Goal: Task Accomplishment & Management: Use online tool/utility

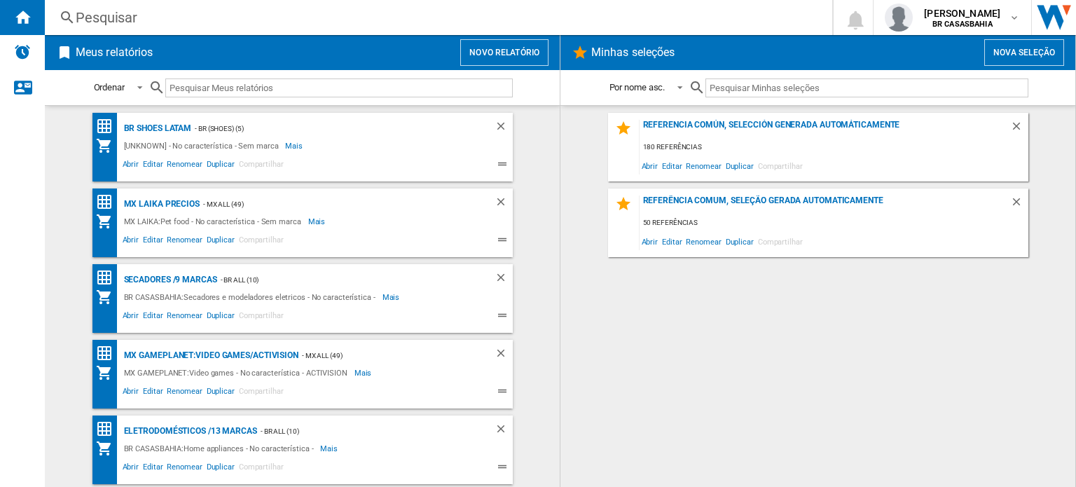
click at [499, 48] on button "Novo relatório" at bounding box center [504, 52] width 88 height 27
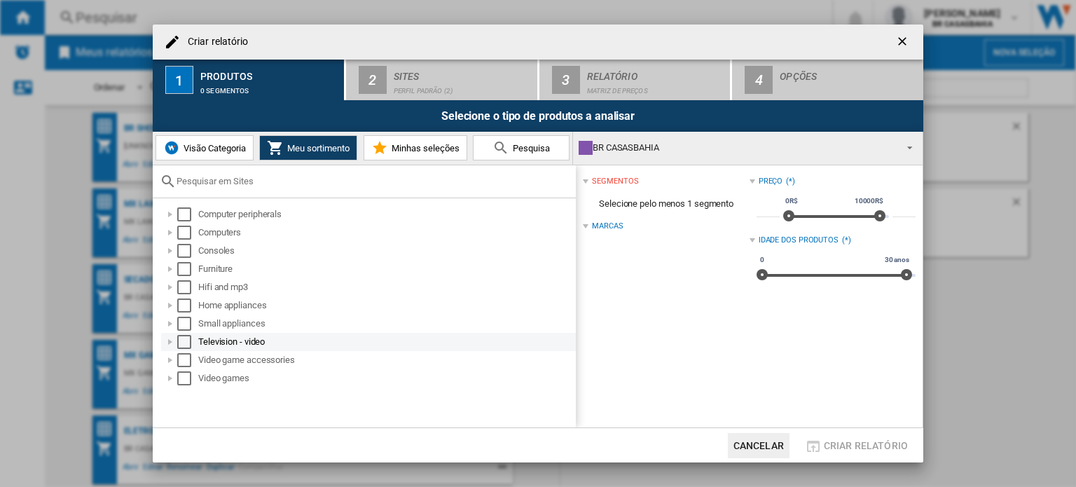
click at [174, 340] on div at bounding box center [170, 342] width 14 height 14
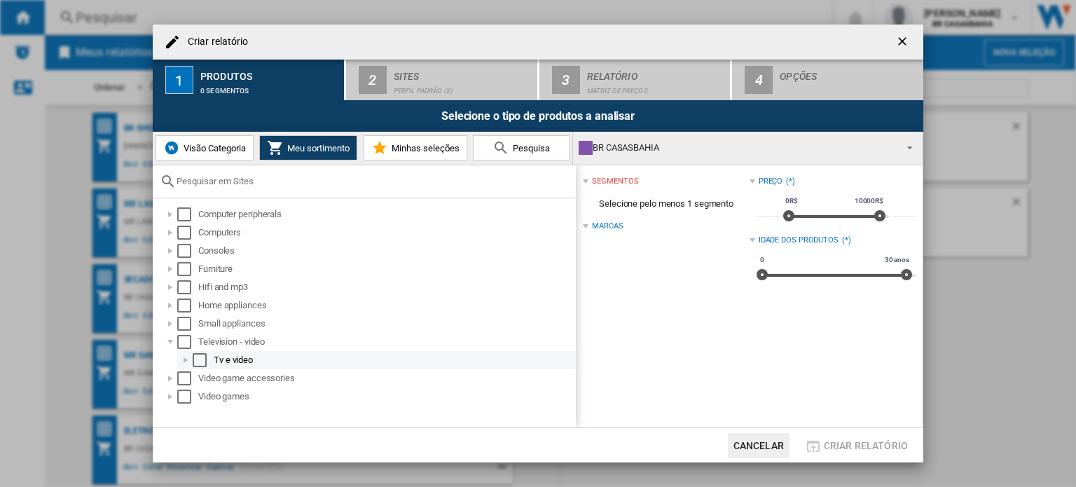
click at [185, 358] on div at bounding box center [186, 360] width 14 height 14
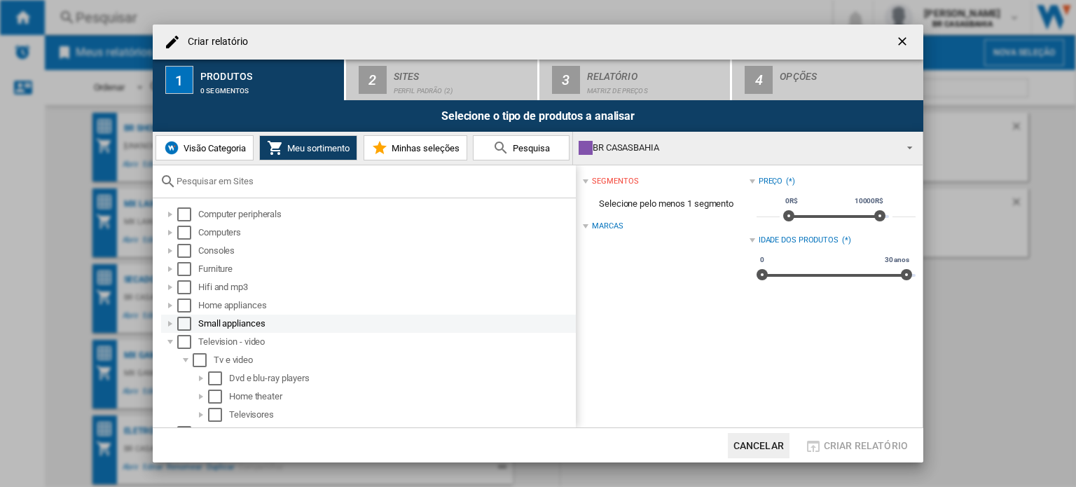
scroll to position [32, 0]
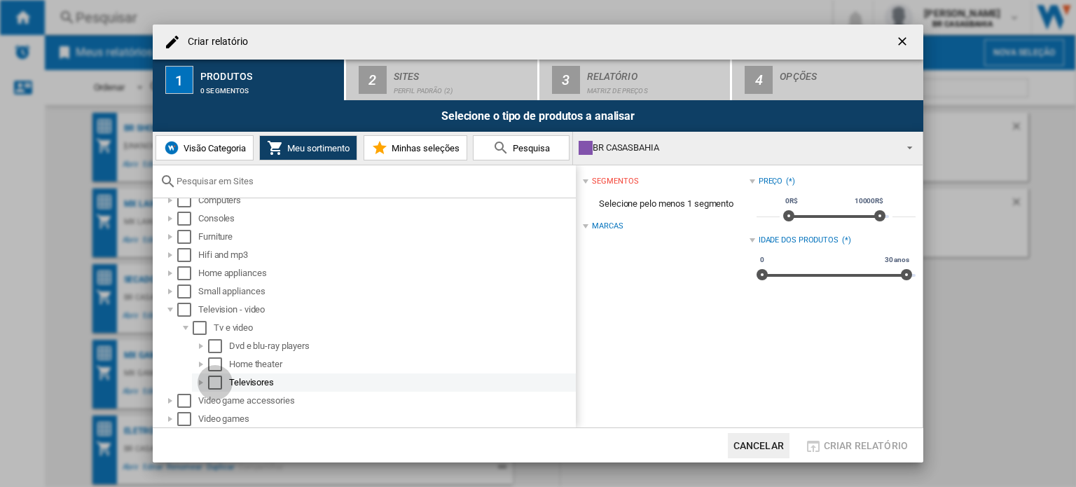
click at [216, 378] on div "Select" at bounding box center [215, 382] width 14 height 14
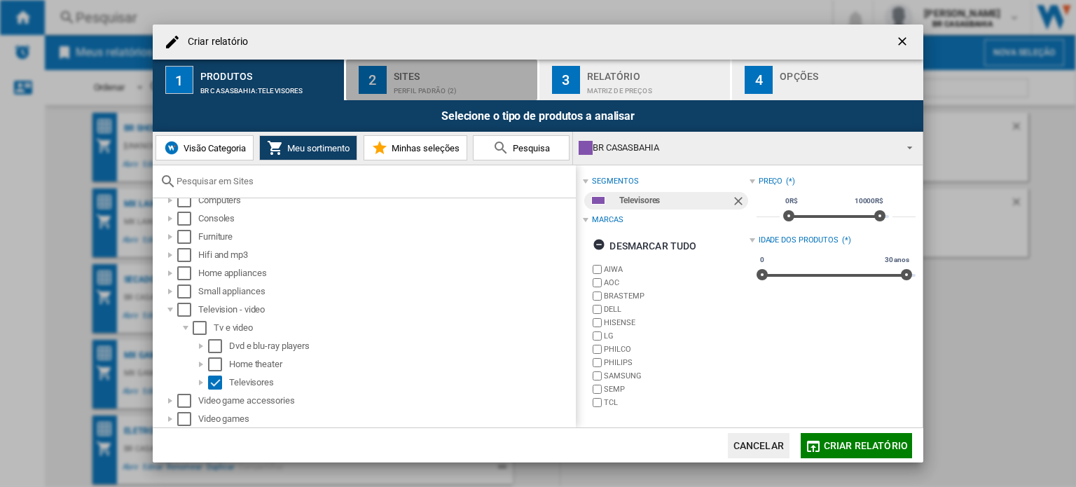
click at [435, 75] on div "Sites" at bounding box center [463, 72] width 138 height 15
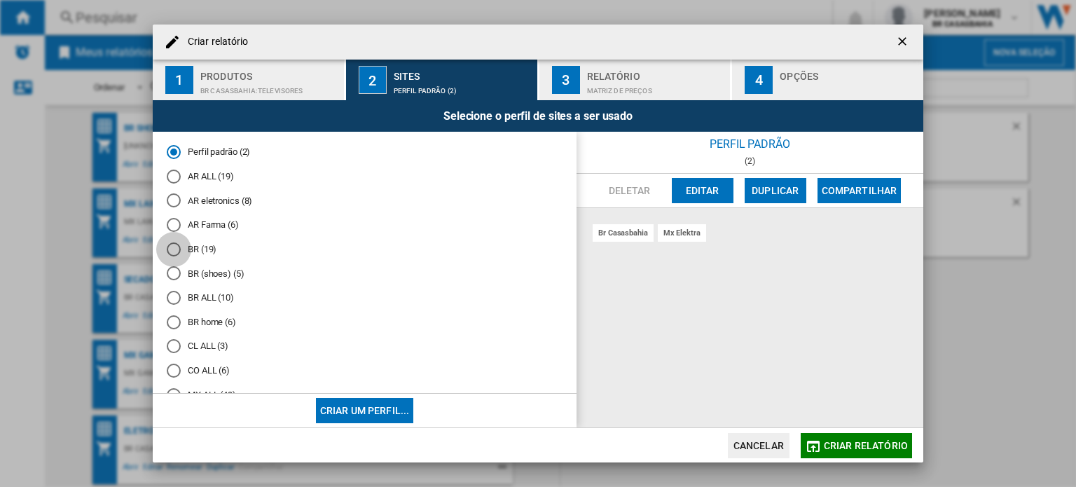
click at [169, 253] on div "BR (19)" at bounding box center [174, 249] width 14 height 14
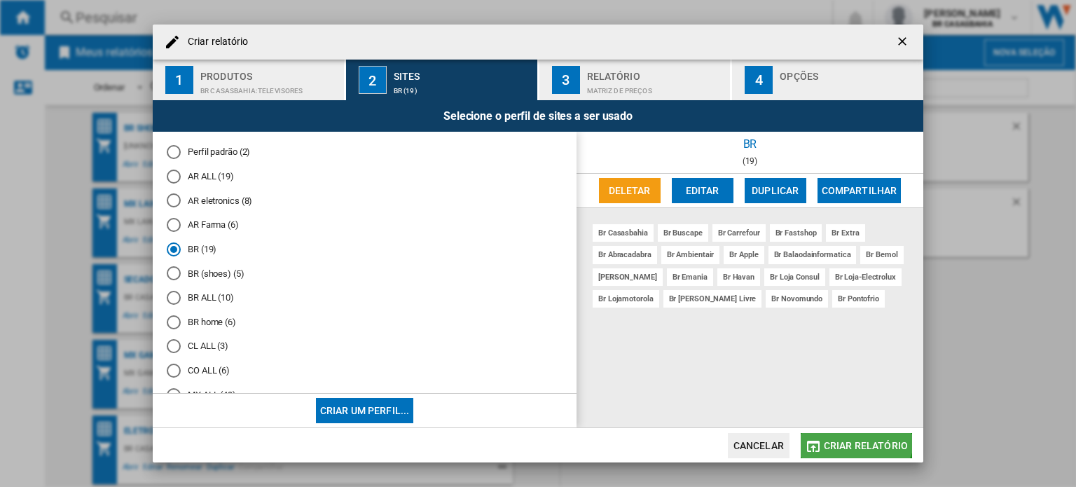
click at [851, 433] on button "Criar relatório" at bounding box center [855, 445] width 111 height 25
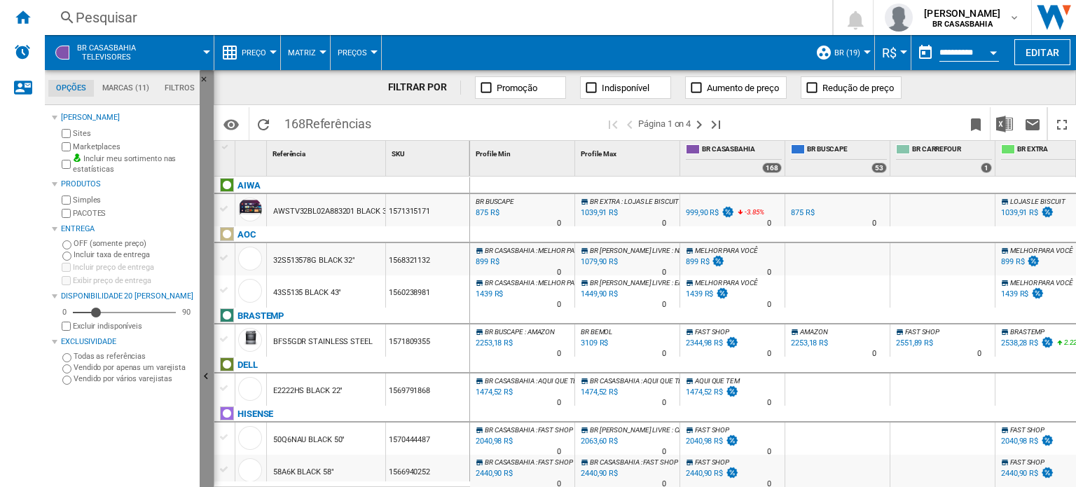
click at [202, 375] on ng-md-icon "Ocultar" at bounding box center [208, 378] width 17 height 17
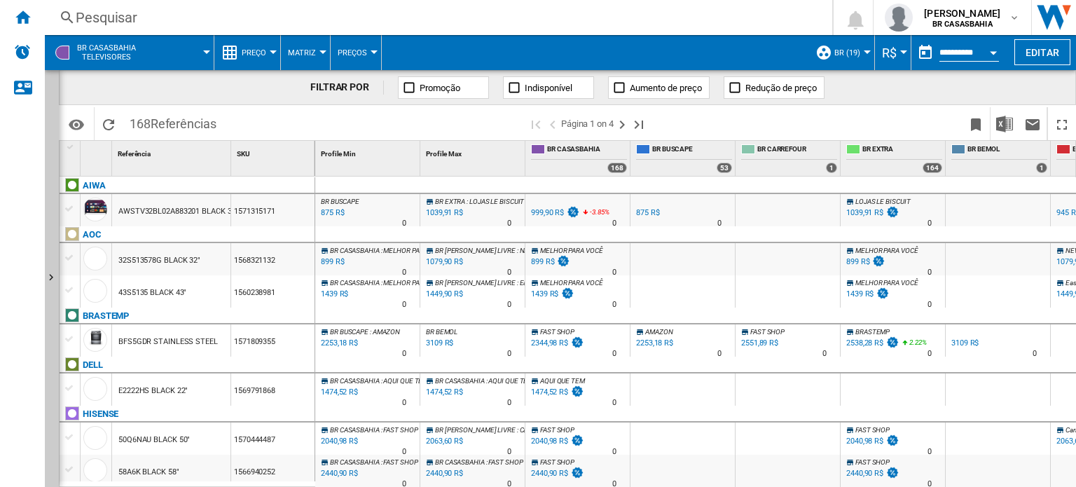
click at [260, 49] on span "Preço" at bounding box center [254, 52] width 25 height 9
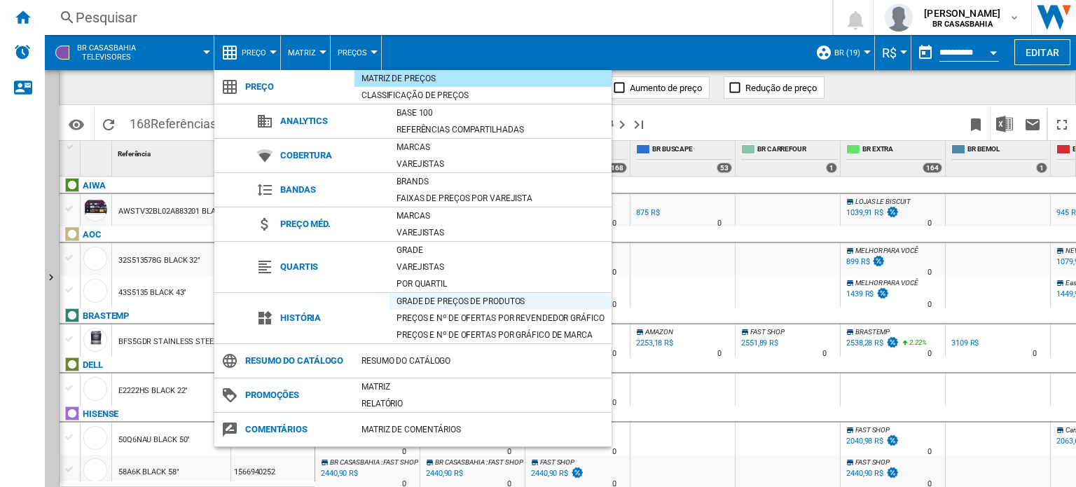
click at [426, 298] on div "Grade de preços de produtos" at bounding box center [500, 301] width 222 height 14
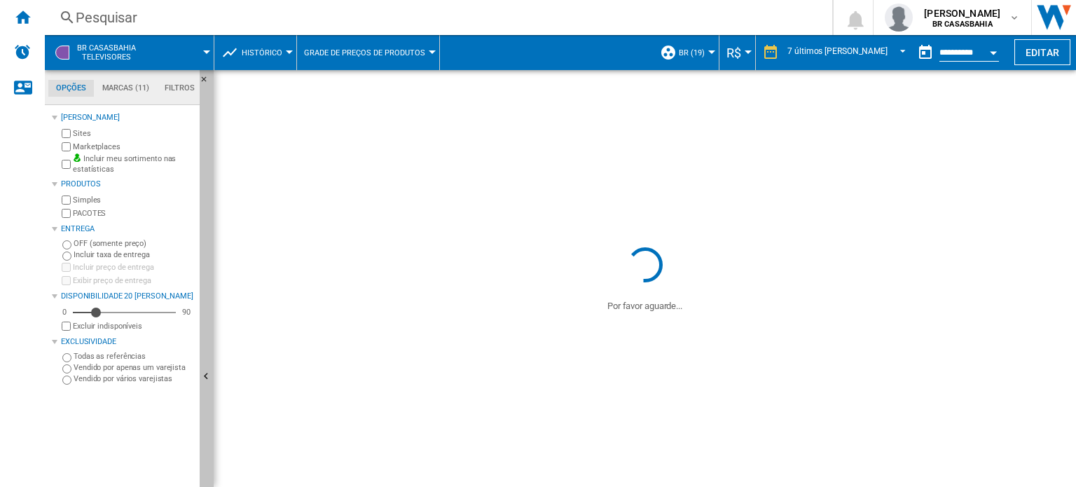
click at [210, 362] on button "Ocultar" at bounding box center [207, 377] width 14 height 614
